Goal: Communication & Community: Answer question/provide support

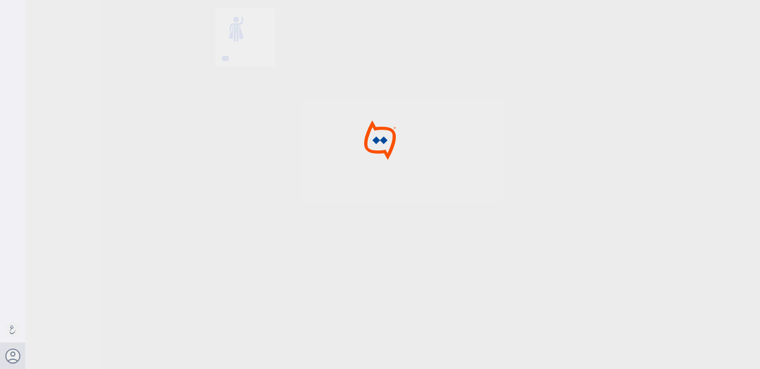
click at [366, 163] on div at bounding box center [380, 185] width 760 height 371
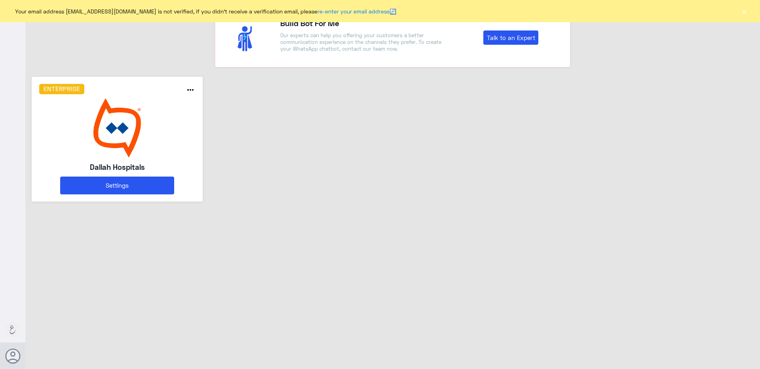
click at [131, 148] on img at bounding box center [117, 127] width 156 height 59
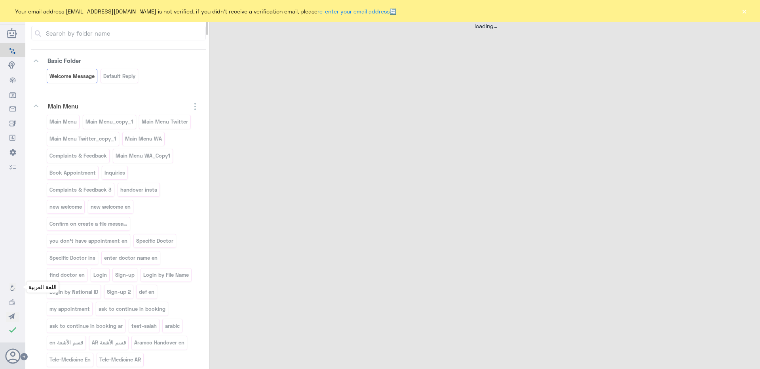
select select "1"
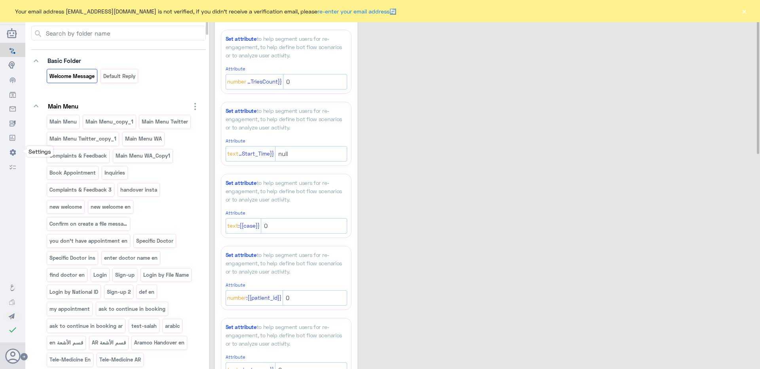
click at [13, 72] on link "Settings" at bounding box center [12, 64] width 25 height 15
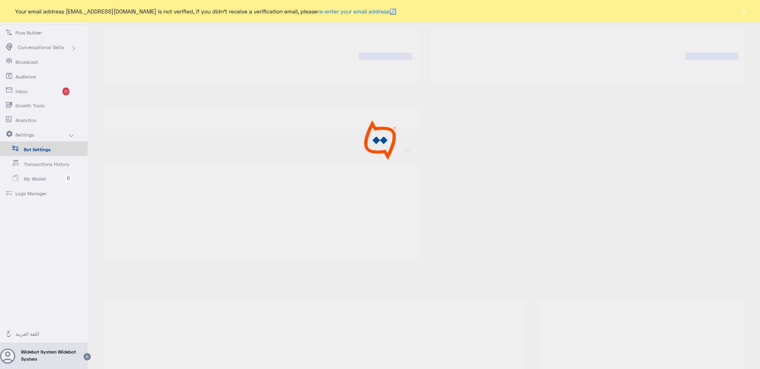
type input "Dallah Hospitals"
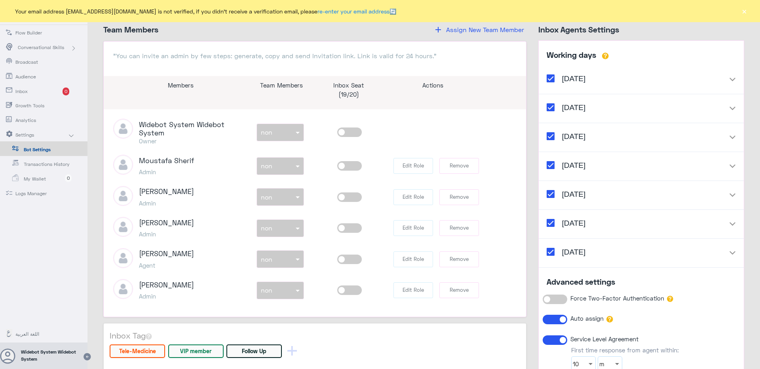
scroll to position [953, 0]
click at [344, 136] on span at bounding box center [349, 130] width 25 height 9
click at [0, 0] on input "checkbox" at bounding box center [0, 0] width 0 height 0
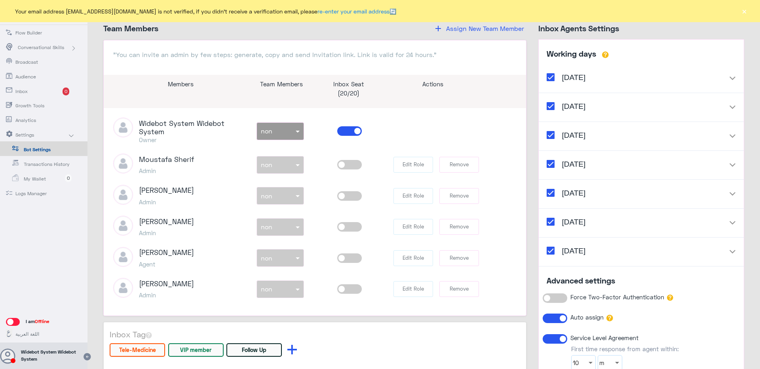
click at [27, 94] on span "Inbox" at bounding box center [38, 91] width 46 height 7
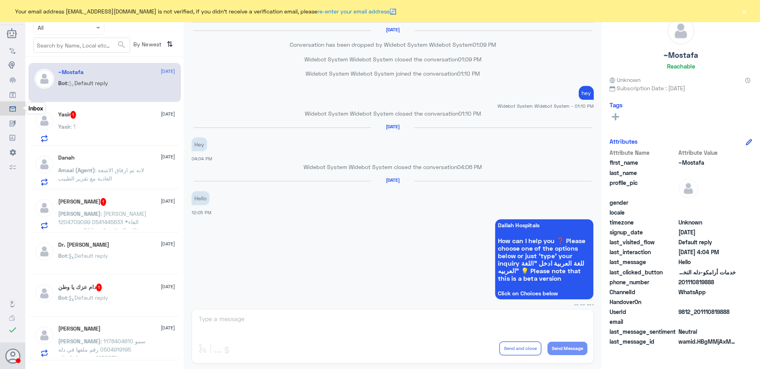
scroll to position [499, 0]
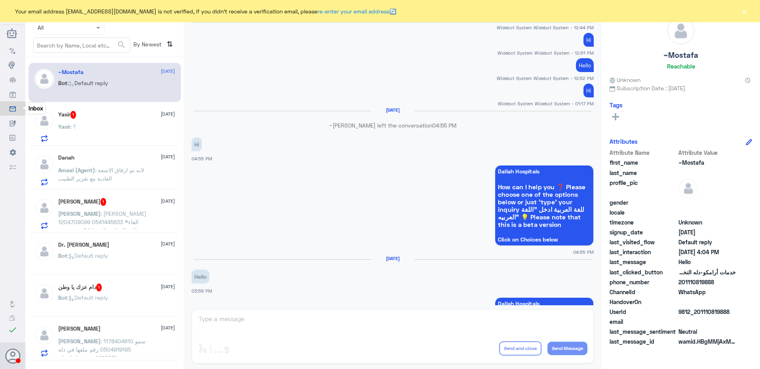
click at [744, 12] on button "×" at bounding box center [744, 11] width 8 height 8
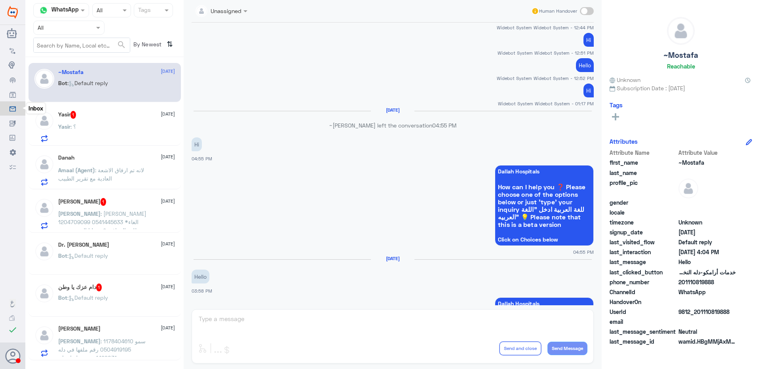
click at [586, 13] on span at bounding box center [587, 11] width 14 height 8
click at [0, 0] on input "checkbox" at bounding box center [0, 0] width 0 height 0
click at [589, 14] on span at bounding box center [587, 11] width 14 height 8
click at [0, 0] on input "checkbox" at bounding box center [0, 0] width 0 height 0
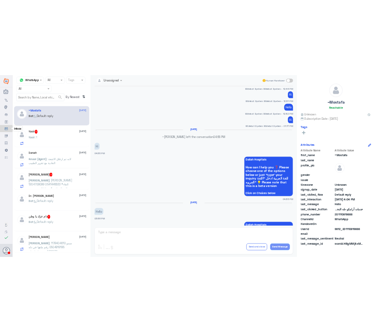
scroll to position [1261, 0]
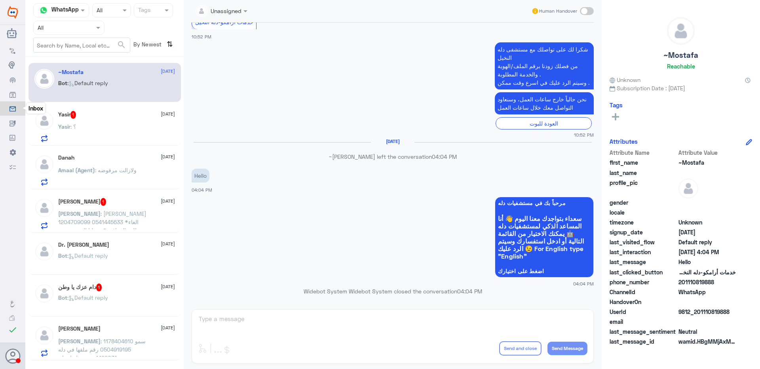
click at [311, 317] on div "Unassigned Human Handover [DATE] Conversation has been dropped by Widebot Syste…" at bounding box center [393, 185] width 418 height 371
click at [283, 323] on div "Unassigned Human Handover [DATE] Conversation has been dropped by Widebot Syste…" at bounding box center [393, 185] width 418 height 371
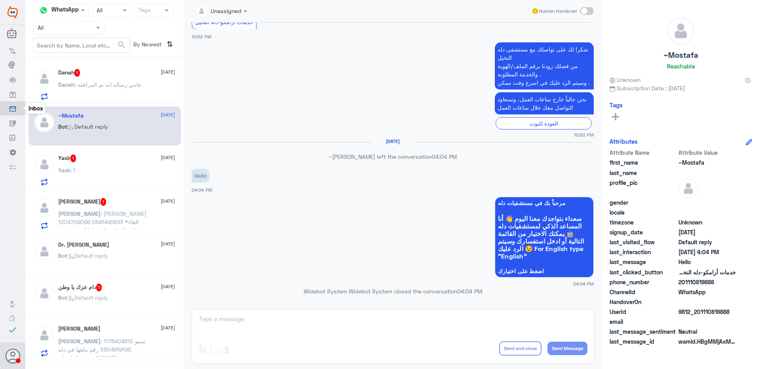
click at [589, 12] on span at bounding box center [587, 11] width 14 height 8
click at [0, 0] on input "checkbox" at bounding box center [0, 0] width 0 height 0
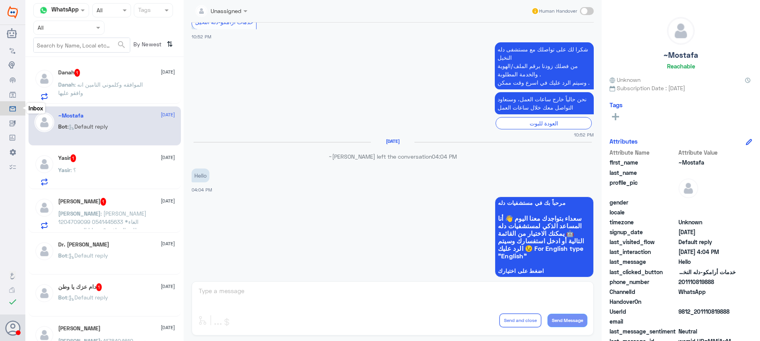
scroll to position [1289, 0]
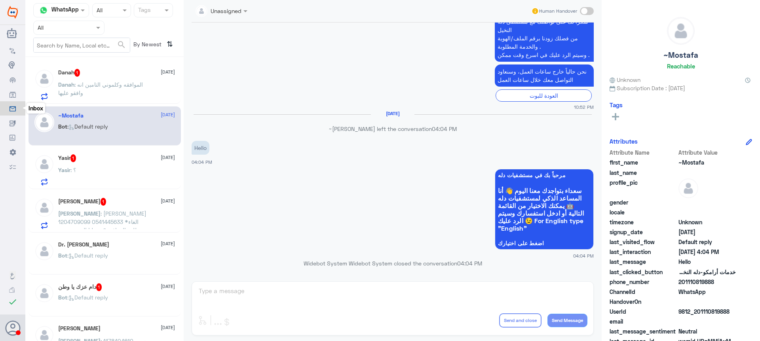
click at [588, 9] on span at bounding box center [587, 11] width 14 height 8
click at [0, 0] on input "checkbox" at bounding box center [0, 0] width 0 height 0
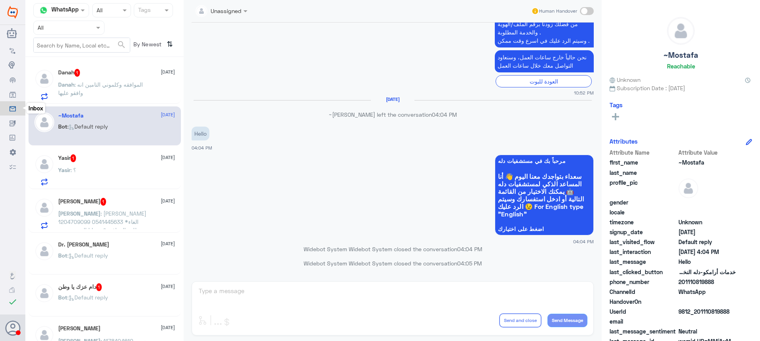
click at [271, 293] on div "Unassigned Human Handover [DATE] Conversation has been dropped by Widebot Syste…" at bounding box center [393, 172] width 418 height 344
click at [589, 9] on span at bounding box center [587, 11] width 14 height 8
click at [0, 0] on input "checkbox" at bounding box center [0, 0] width 0 height 0
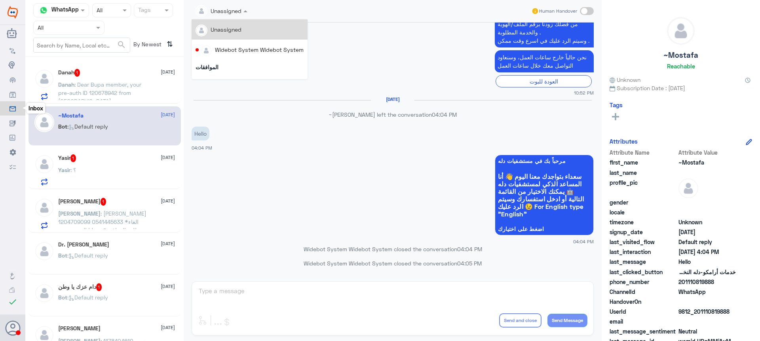
click at [231, 12] on div at bounding box center [222, 10] width 60 height 9
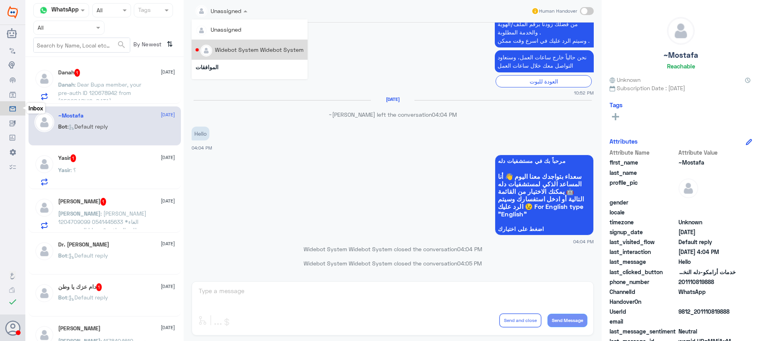
click at [234, 53] on div "Widebot System Widebot System" at bounding box center [259, 50] width 89 height 8
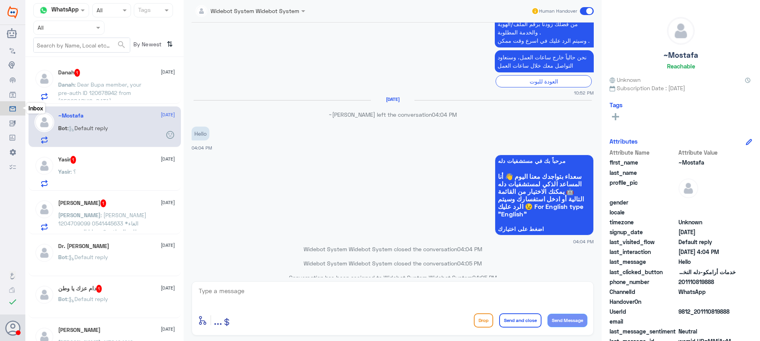
scroll to position [1318, 0]
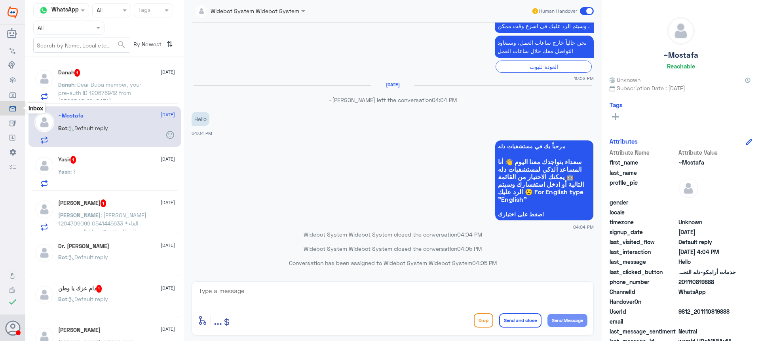
click at [288, 295] on textarea at bounding box center [392, 295] width 389 height 19
click at [217, 323] on span "..." at bounding box center [218, 320] width 8 height 14
click at [217, 309] on div "Attachements Images" at bounding box center [225, 298] width 63 height 36
click at [217, 306] on span "Images" at bounding box center [217, 303] width 19 height 7
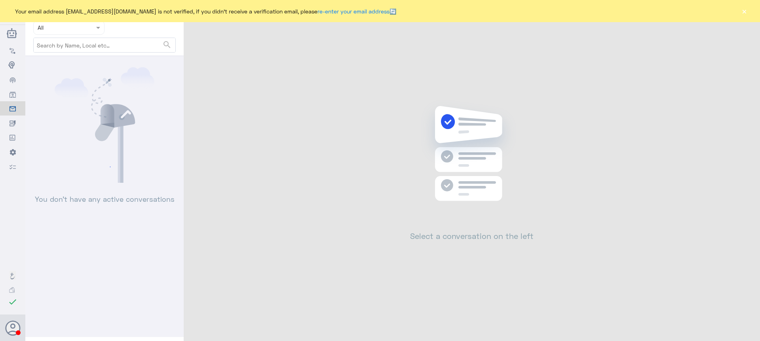
click at [742, 11] on button "×" at bounding box center [744, 11] width 8 height 8
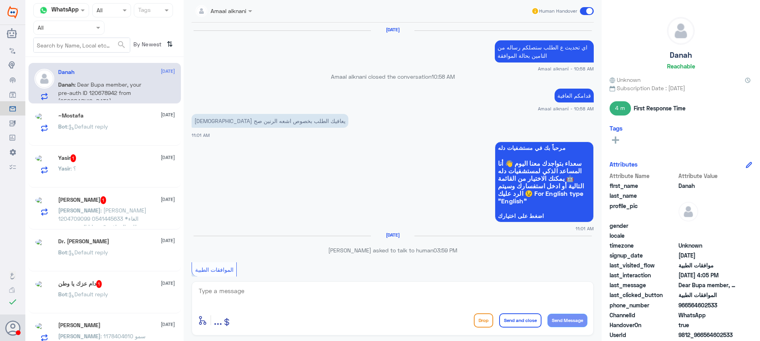
scroll to position [555, 0]
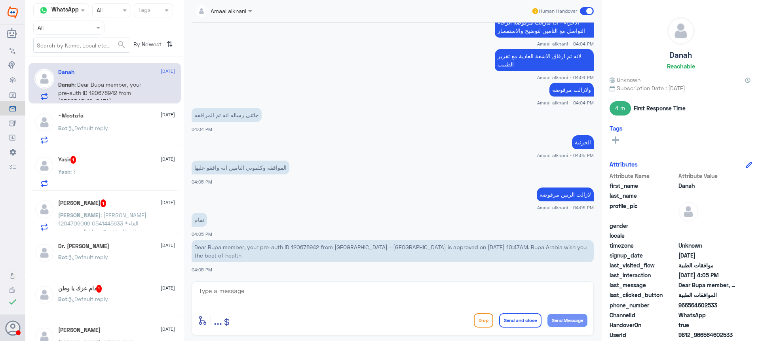
click at [103, 125] on span ": Default reply" at bounding box center [87, 128] width 41 height 7
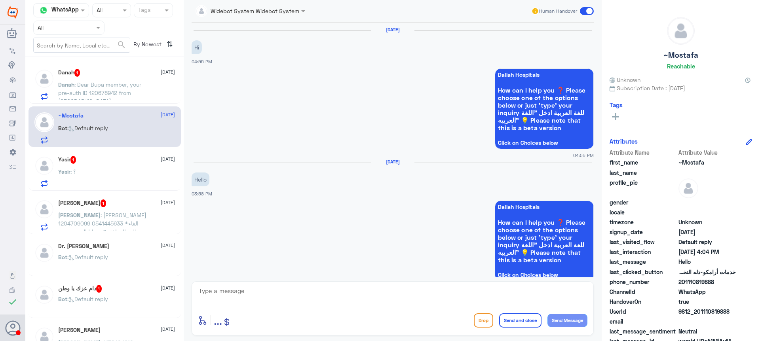
scroll to position [721, 0]
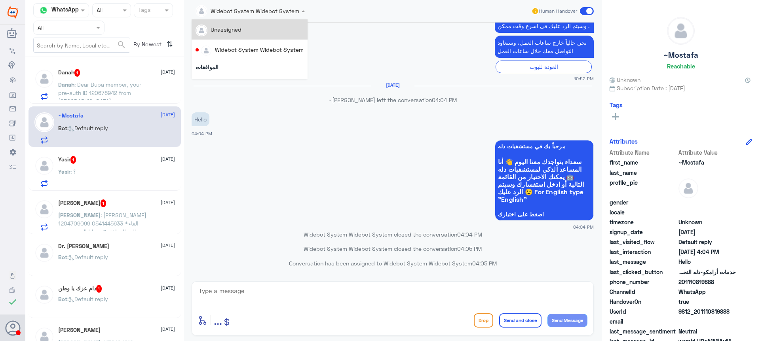
click at [279, 16] on div "Widebot System Widebot System" at bounding box center [248, 11] width 104 height 16
click at [585, 9] on span at bounding box center [587, 11] width 14 height 8
click at [0, 0] on input "checkbox" at bounding box center [0, 0] width 0 height 0
